Goal: Information Seeking & Learning: Learn about a topic

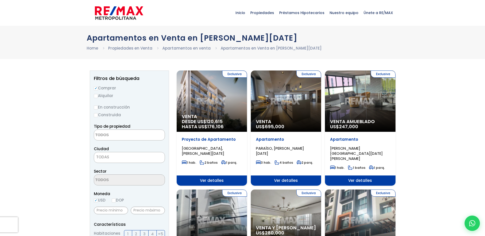
select select
click at [273, 100] on div "Exclusiva Venta US$ 695,000" at bounding box center [286, 101] width 70 height 61
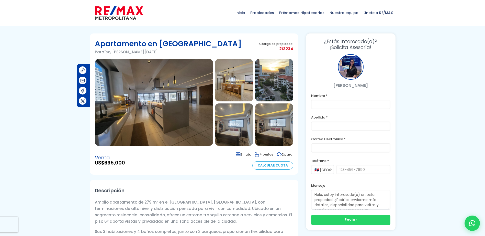
click at [229, 80] on img at bounding box center [234, 80] width 38 height 42
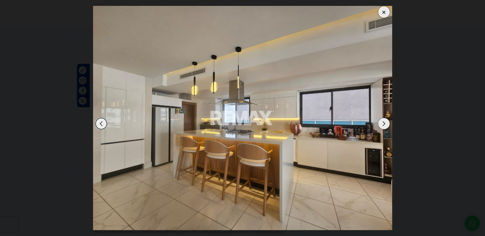
click at [385, 122] on div "Next slide" at bounding box center [384, 123] width 11 height 11
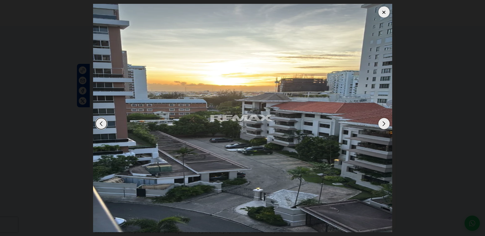
click at [383, 125] on div "Next slide" at bounding box center [384, 123] width 11 height 11
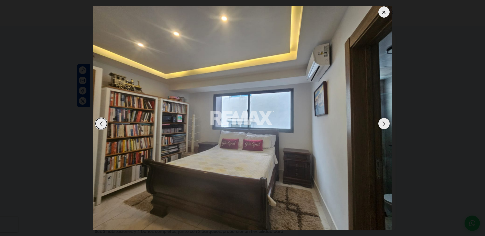
click at [383, 125] on div "Next slide" at bounding box center [384, 123] width 11 height 11
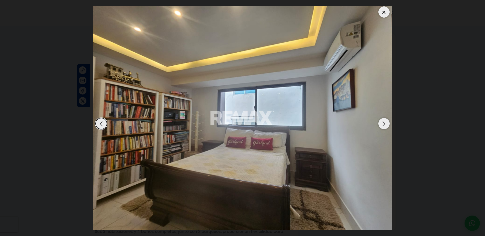
click at [383, 125] on div "Next slide" at bounding box center [384, 123] width 11 height 11
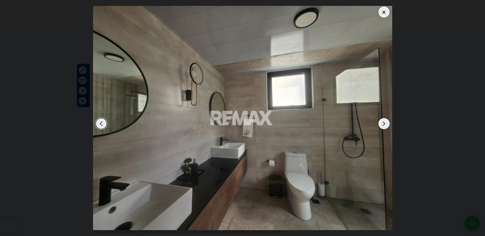
click at [384, 123] on div "Next slide" at bounding box center [384, 123] width 11 height 11
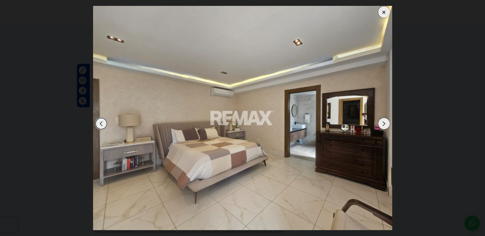
click at [384, 123] on div "Next slide" at bounding box center [384, 123] width 11 height 11
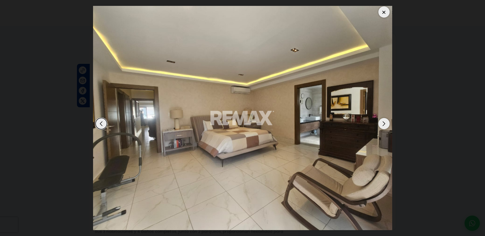
click at [384, 123] on div "Next slide" at bounding box center [384, 123] width 11 height 11
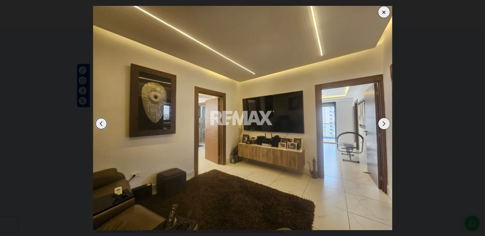
click at [384, 123] on div "Next slide" at bounding box center [384, 123] width 11 height 11
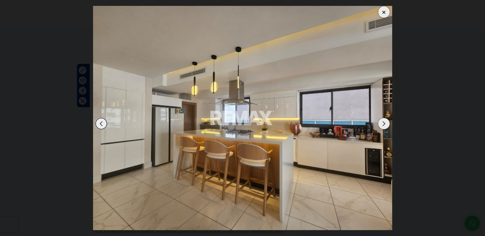
click at [384, 123] on div "Next slide" at bounding box center [384, 123] width 11 height 11
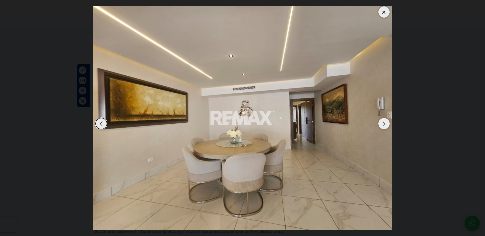
click at [385, 124] on div "Next slide" at bounding box center [384, 123] width 11 height 11
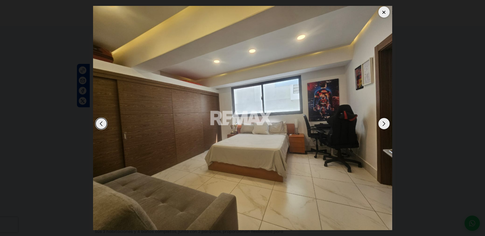
click at [386, 124] on div "Next slide" at bounding box center [384, 123] width 11 height 11
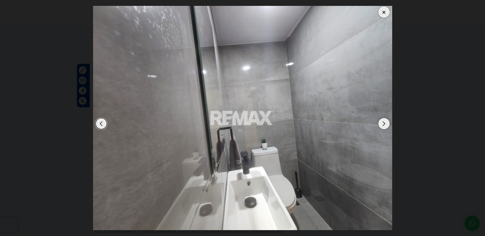
click at [386, 124] on div "Next slide" at bounding box center [384, 123] width 11 height 11
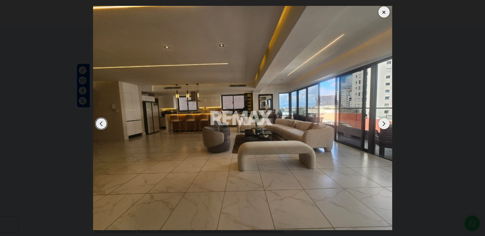
click at [387, 124] on div "Next slide" at bounding box center [384, 123] width 11 height 11
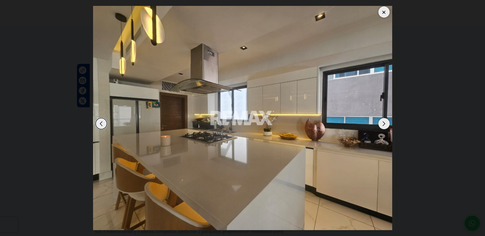
click at [386, 124] on div "Next slide" at bounding box center [384, 123] width 11 height 11
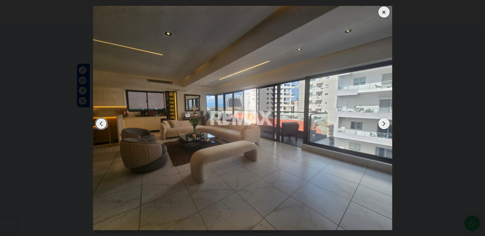
click at [386, 126] on div "Next slide" at bounding box center [384, 123] width 11 height 11
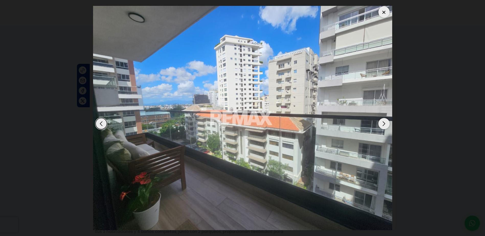
click at [385, 123] on div "Next slide" at bounding box center [384, 123] width 11 height 11
